Goal: Task Accomplishment & Management: Manage account settings

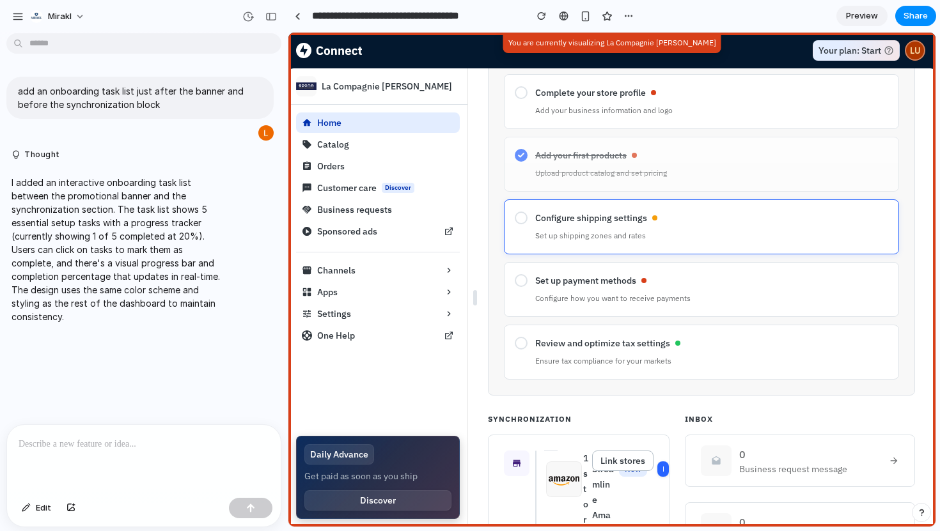
click at [517, 219] on div at bounding box center [521, 218] width 13 height 13
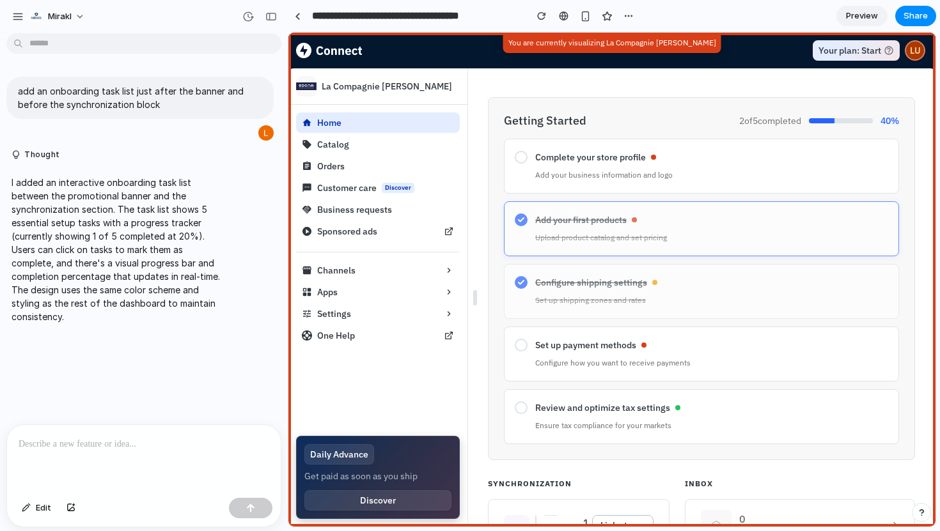
click at [518, 219] on icon at bounding box center [521, 220] width 8 height 8
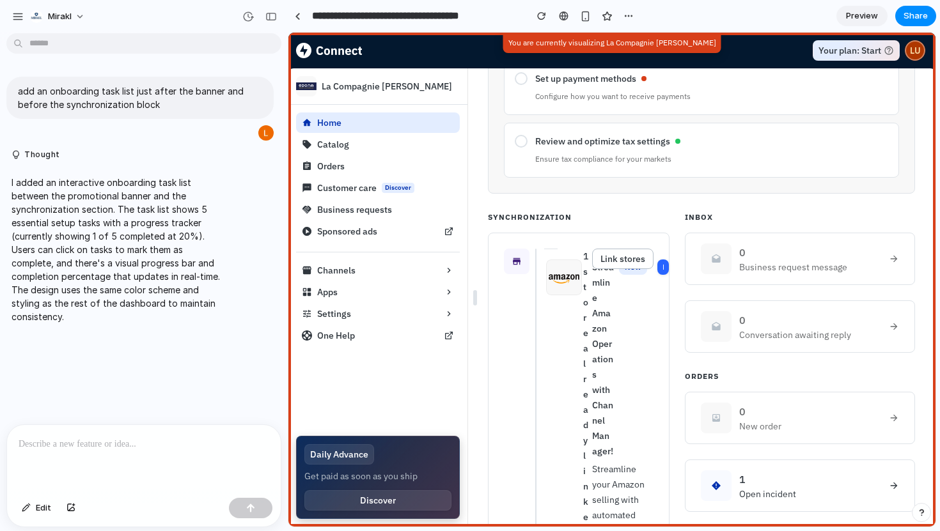
scroll to position [500, 0]
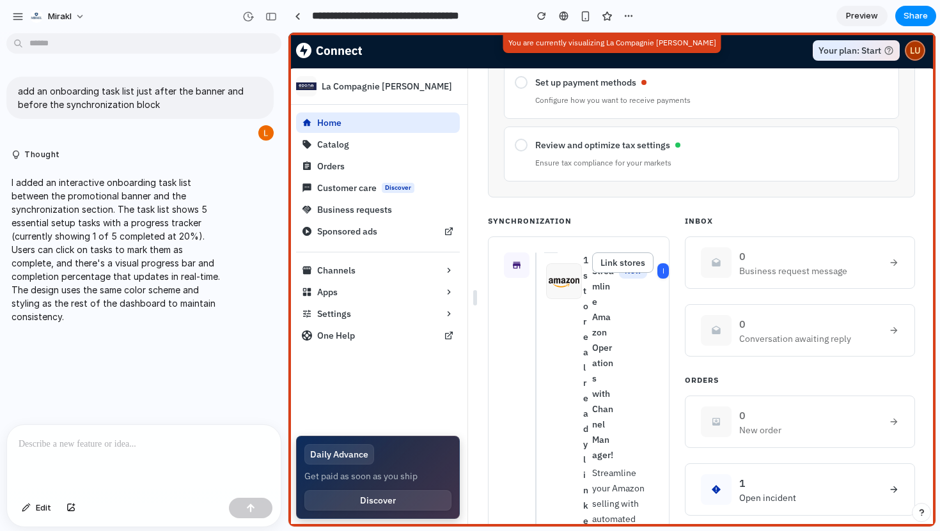
click at [858, 19] on span "Preview" at bounding box center [862, 16] width 32 height 13
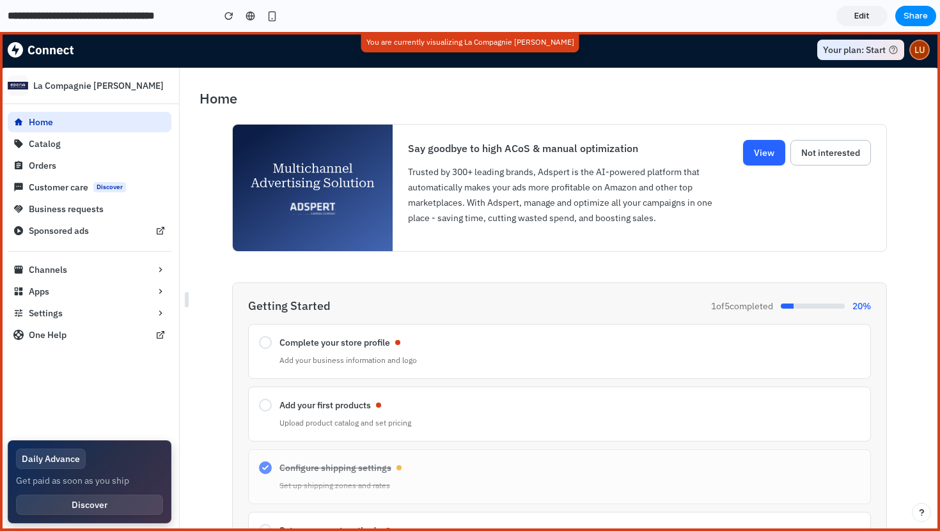
click at [858, 20] on span "Edit" at bounding box center [861, 16] width 15 height 13
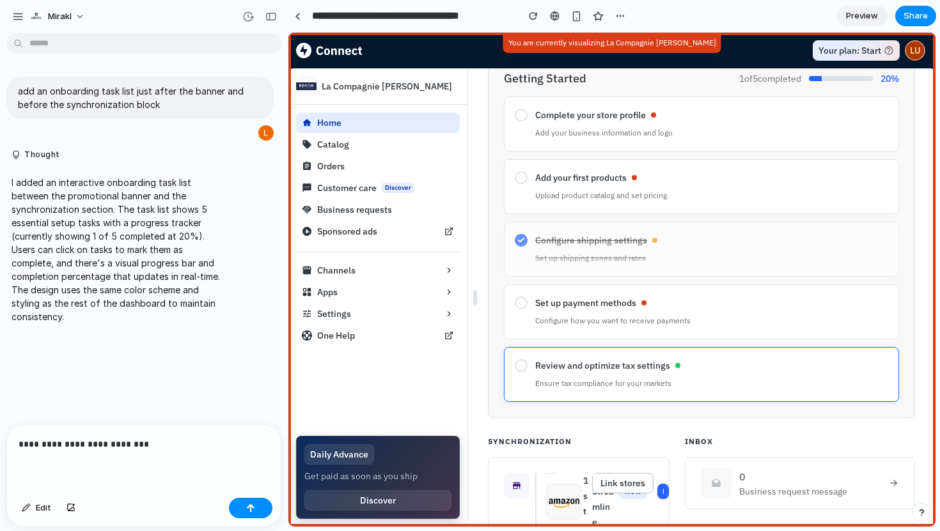
scroll to position [276, 0]
